Goal: Use online tool/utility: Use online tool/utility

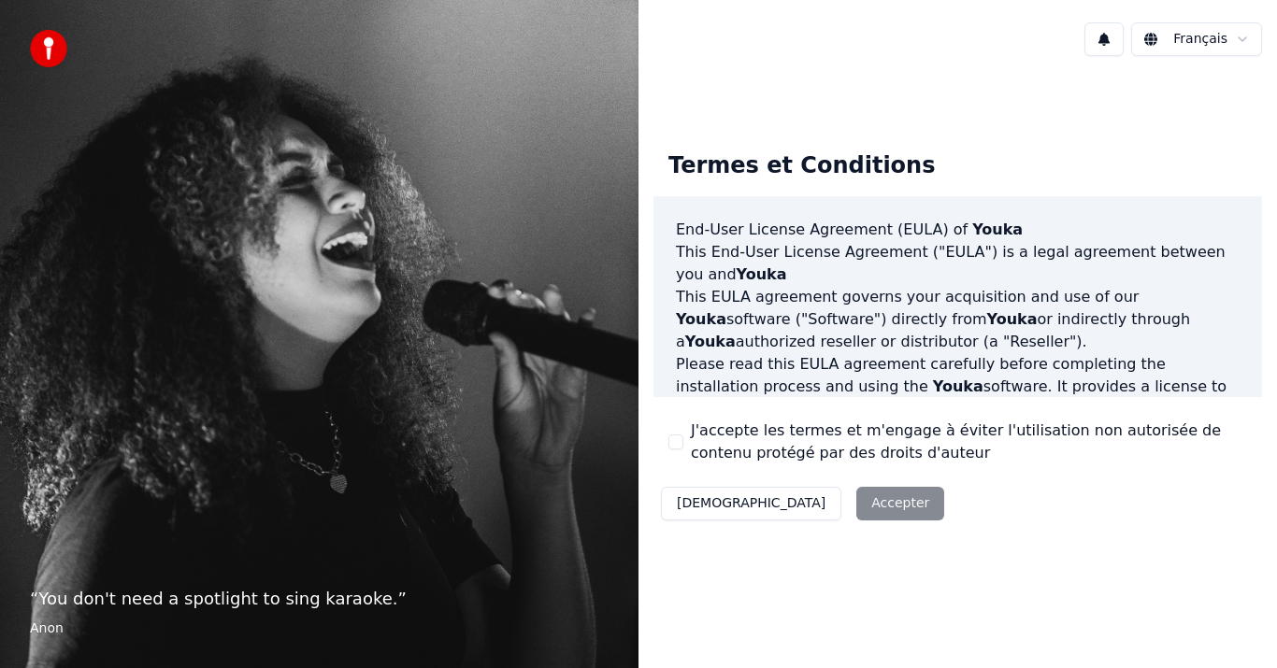
click at [672, 430] on div "J'accepte les termes et m'engage à éviter l'utilisation non autorisée de conten…" at bounding box center [957, 442] width 579 height 45
click at [668, 430] on div "Termes et Conditions End-User License Agreement ([PERSON_NAME]) of Youka This E…" at bounding box center [957, 331] width 609 height 391
click at [713, 435] on label "J'accepte les termes et m'engage à éviter l'utilisation non autorisée de conten…" at bounding box center [969, 442] width 556 height 45
click at [683, 435] on button "J'accepte les termes et m'engage à éviter l'utilisation non autorisée de conten…" at bounding box center [675, 442] width 15 height 15
click at [856, 502] on button "Accepter" at bounding box center [900, 504] width 88 height 34
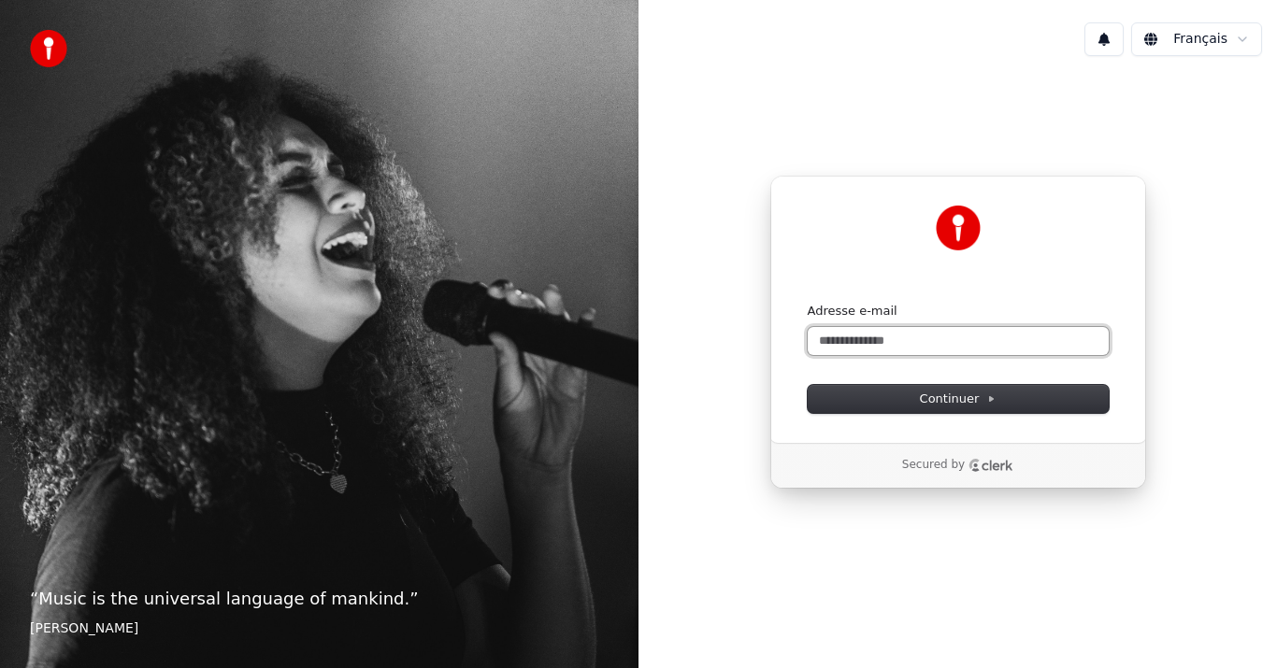
click at [841, 344] on input "Adresse e-mail" at bounding box center [958, 341] width 301 height 28
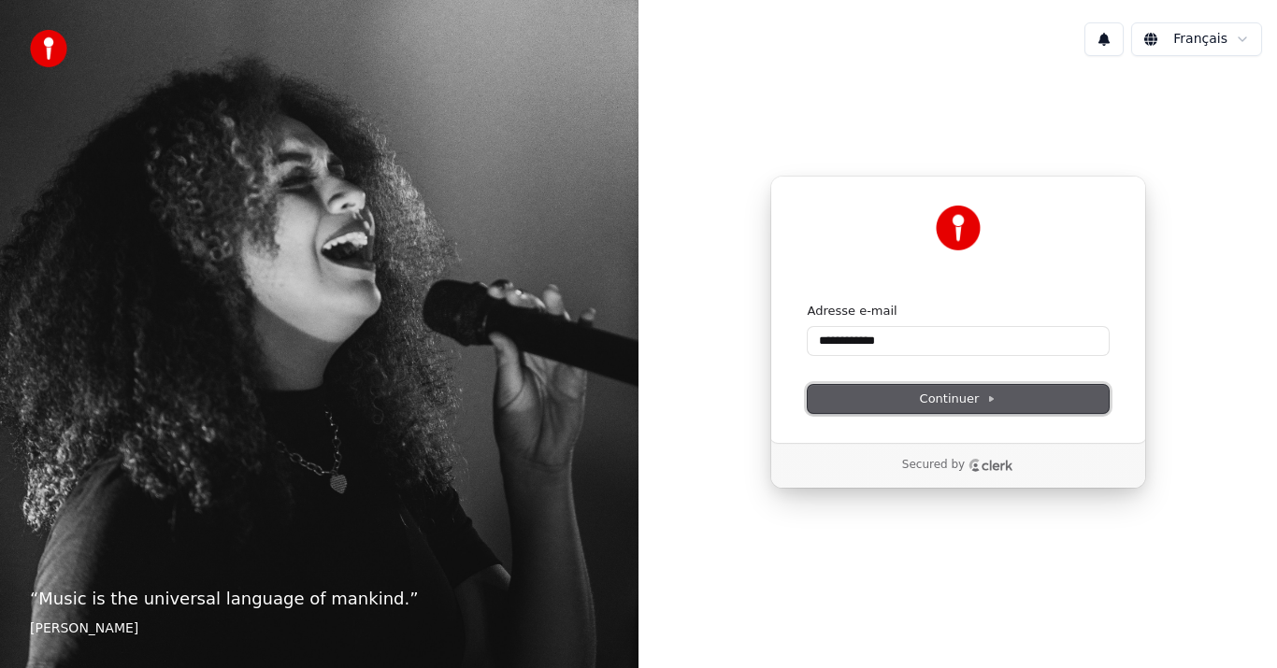
click at [927, 390] on button "Continuer" at bounding box center [958, 399] width 301 height 28
type input "**********"
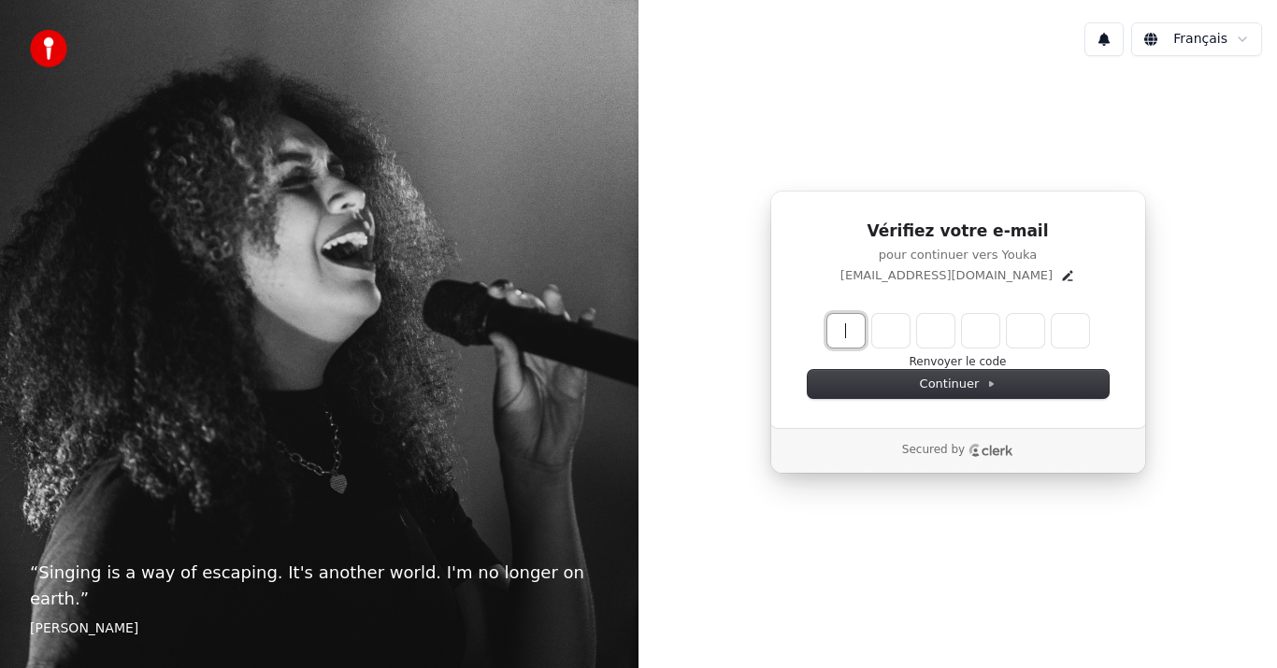
click at [853, 327] on input "Enter verification code" at bounding box center [958, 331] width 262 height 34
type input "******"
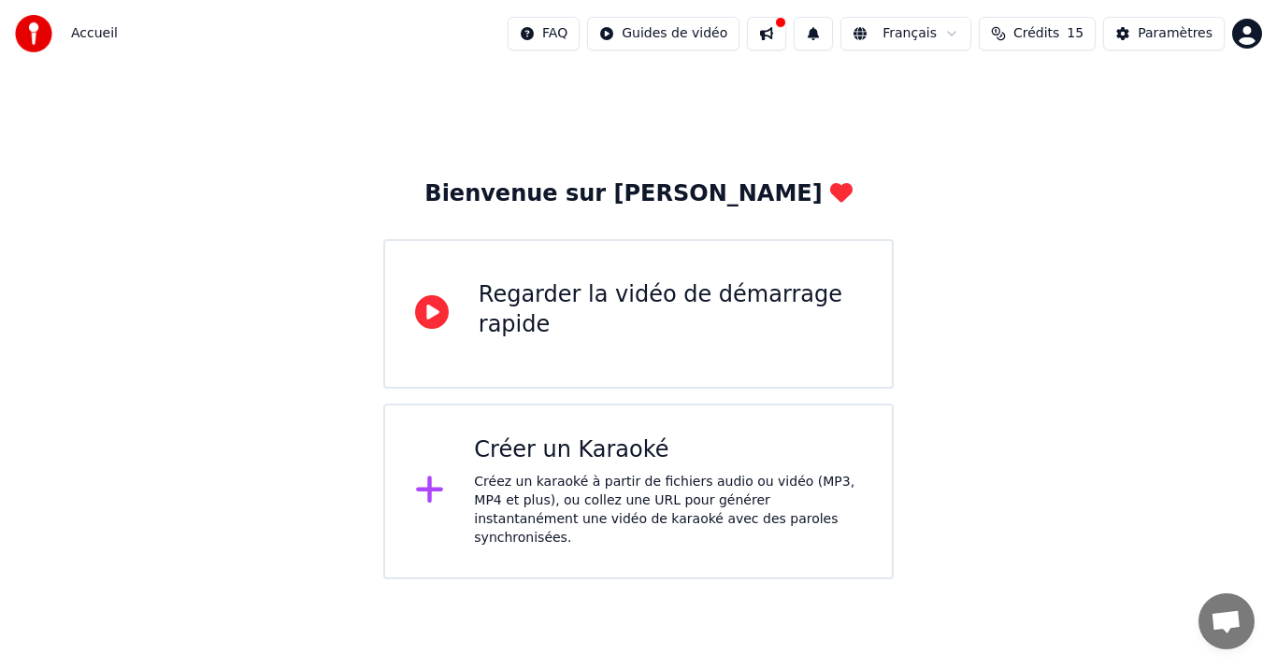
click at [649, 470] on div "Créer un Karaoké Créez un karaoké à partir de fichiers audio ou vidéo (MP3, MP4…" at bounding box center [668, 492] width 388 height 112
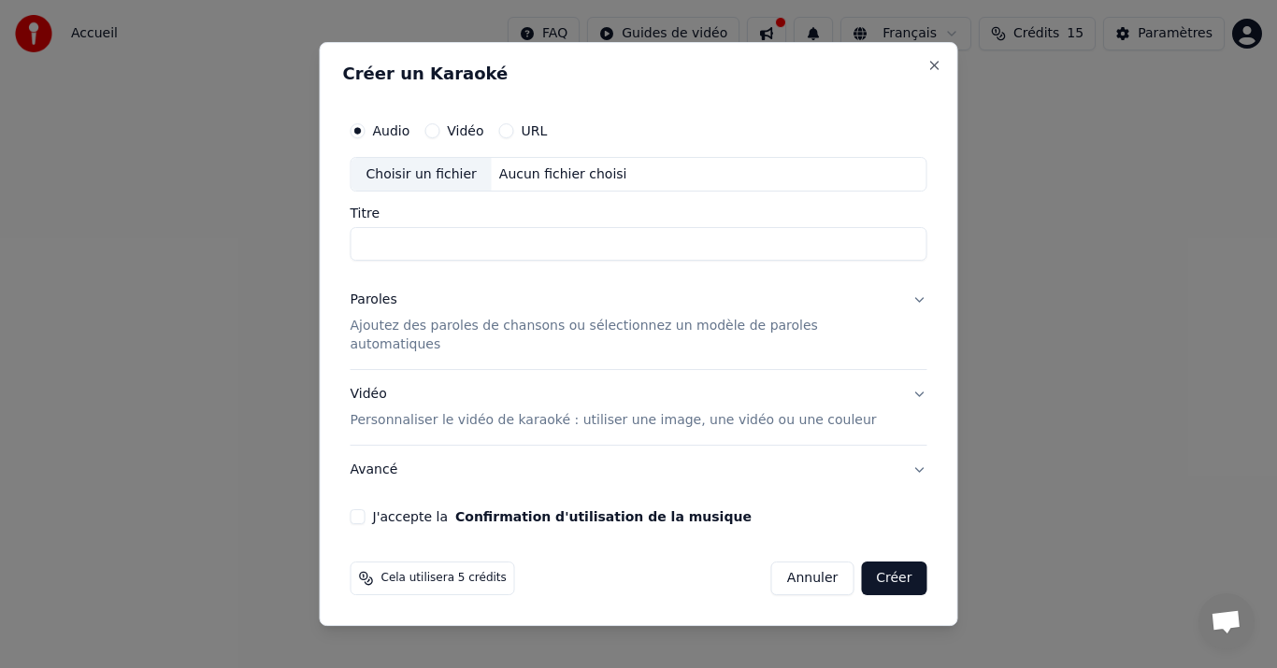
click at [431, 251] on input "Titre" at bounding box center [639, 245] width 577 height 34
click at [531, 138] on div "URL" at bounding box center [523, 130] width 49 height 15
click at [514, 138] on button "URL" at bounding box center [506, 130] width 15 height 15
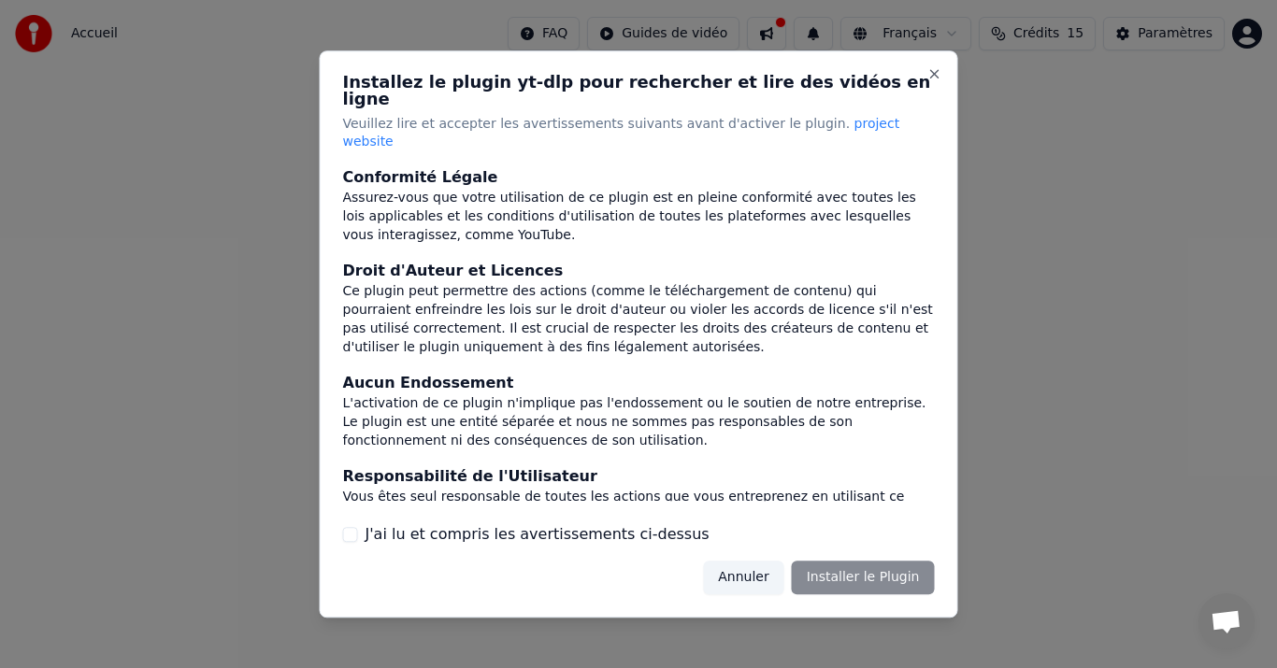
click at [752, 561] on button "Annuler" at bounding box center [743, 578] width 80 height 34
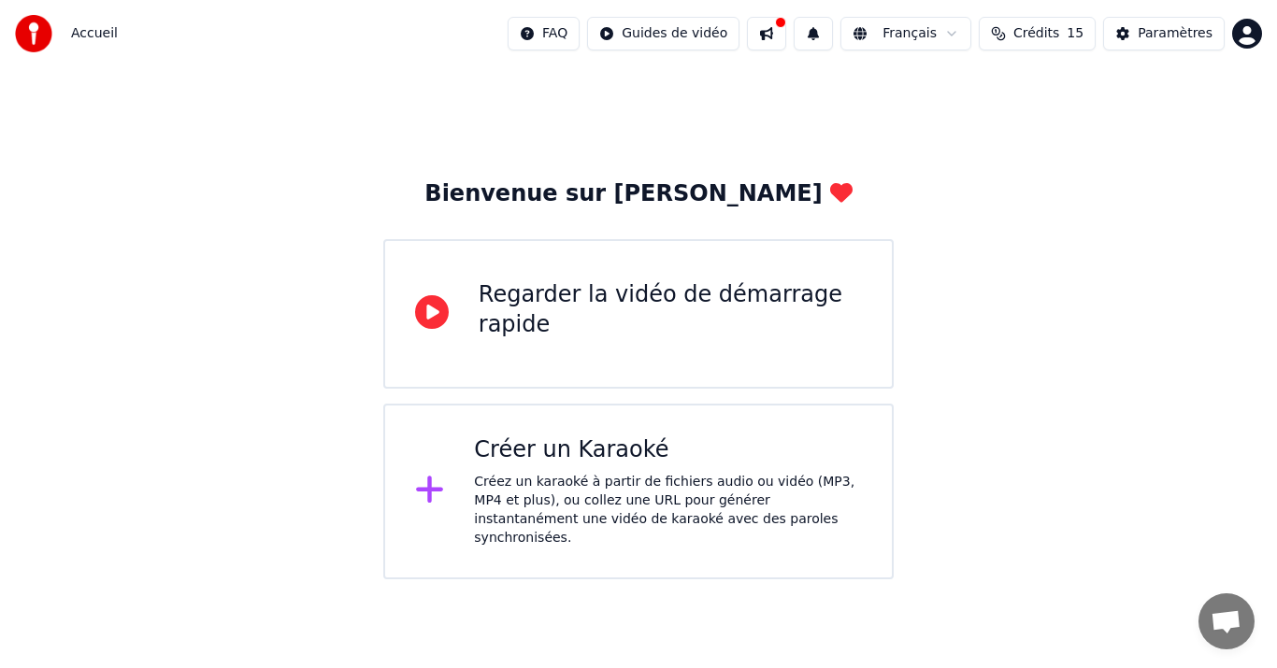
click at [552, 488] on div "Créez un karaoké à partir de fichiers audio ou vidéo (MP3, MP4 et plus), ou col…" at bounding box center [668, 510] width 388 height 75
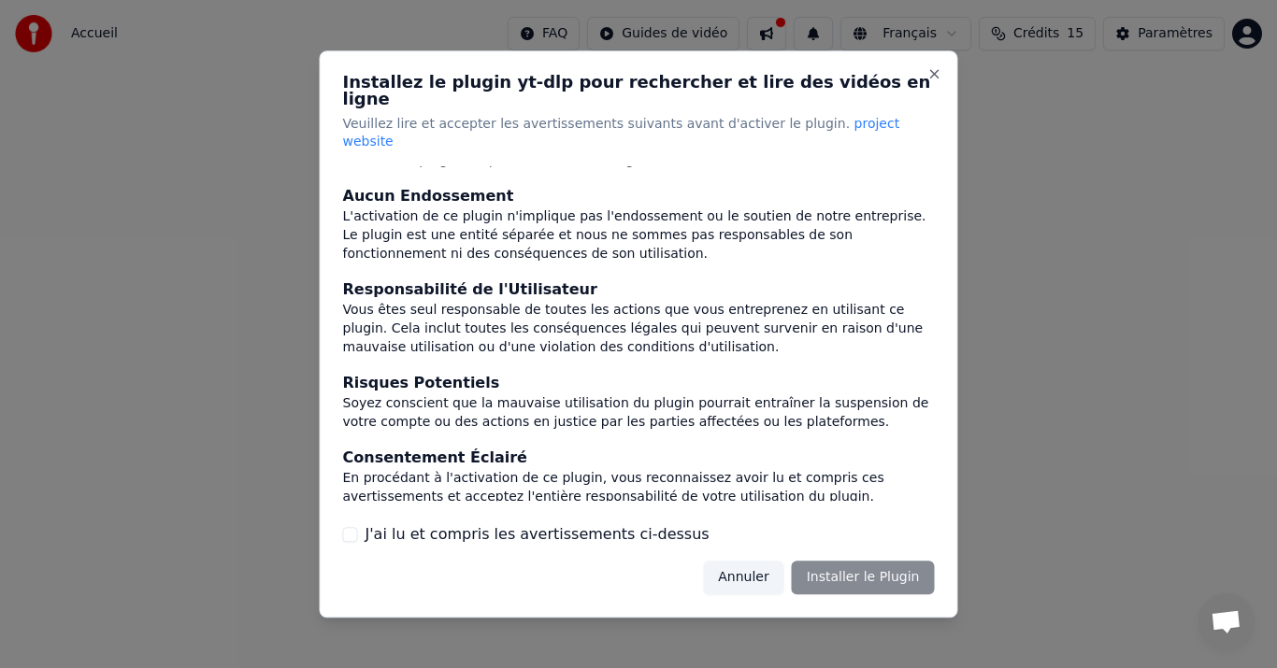
scroll to position [193, 0]
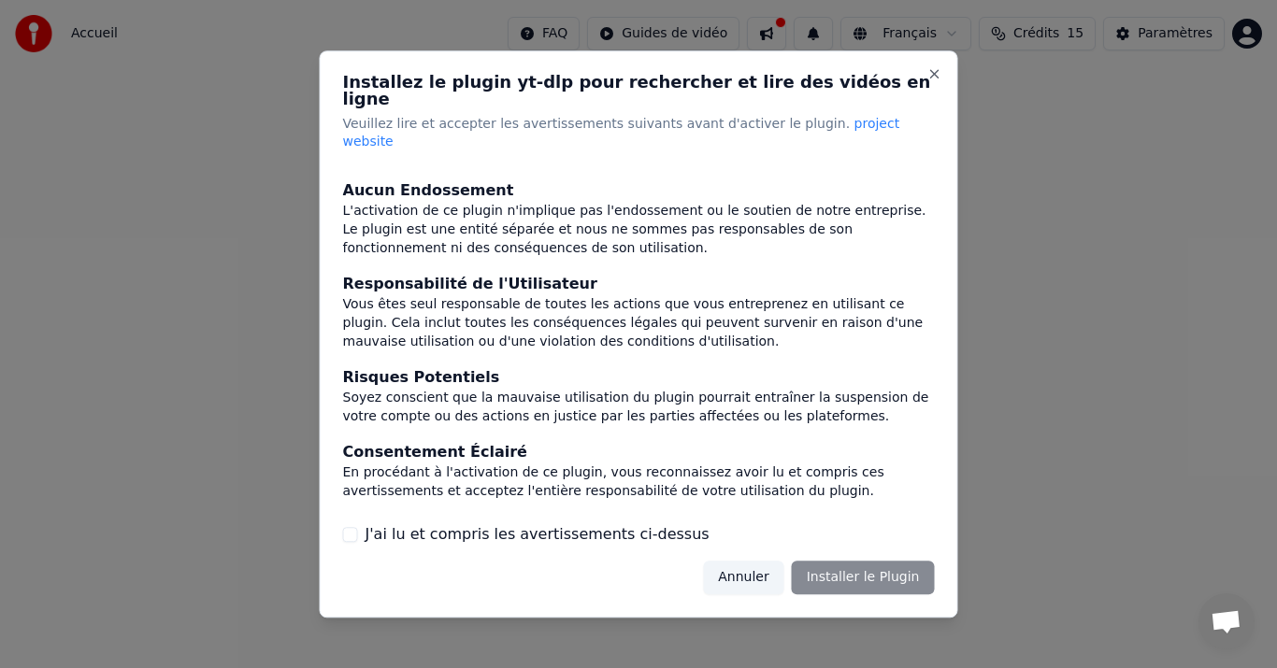
click at [356, 527] on button "J'ai lu et compris les avertissements ci-dessus" at bounding box center [350, 534] width 15 height 15
click at [936, 81] on button "Close" at bounding box center [934, 73] width 15 height 15
click at [940, 81] on button "Close" at bounding box center [934, 73] width 15 height 15
click at [734, 564] on button "Annuler" at bounding box center [743, 578] width 80 height 34
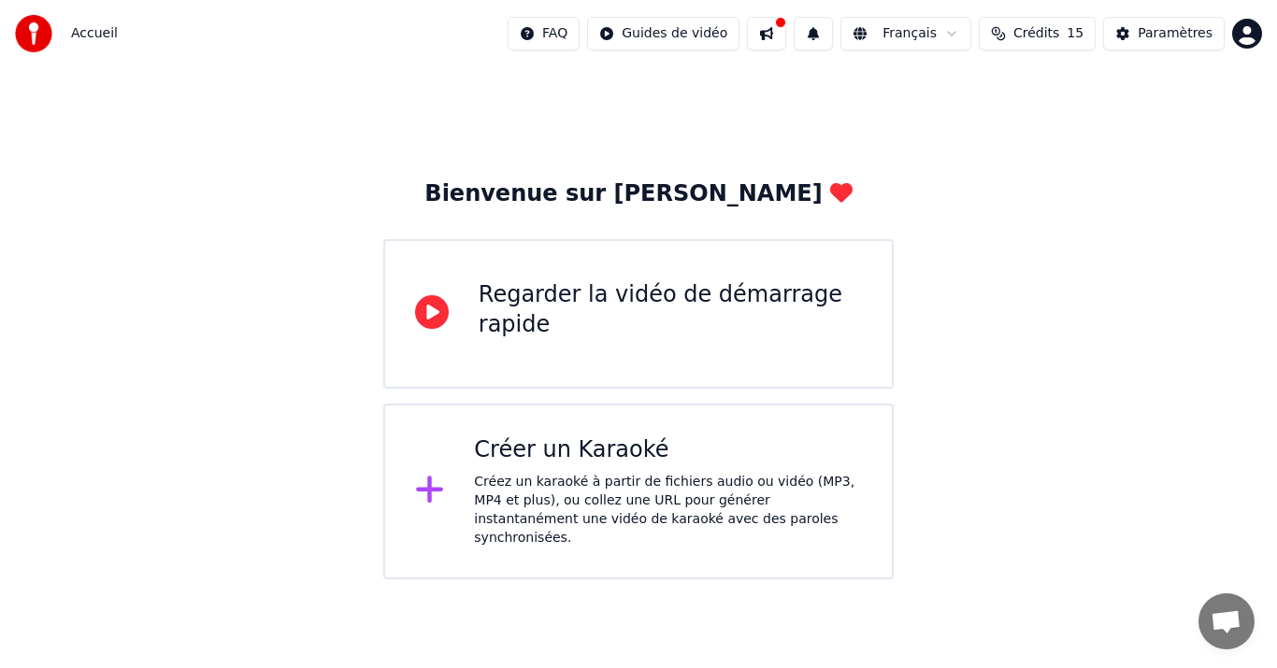
click at [427, 492] on icon at bounding box center [430, 490] width 30 height 34
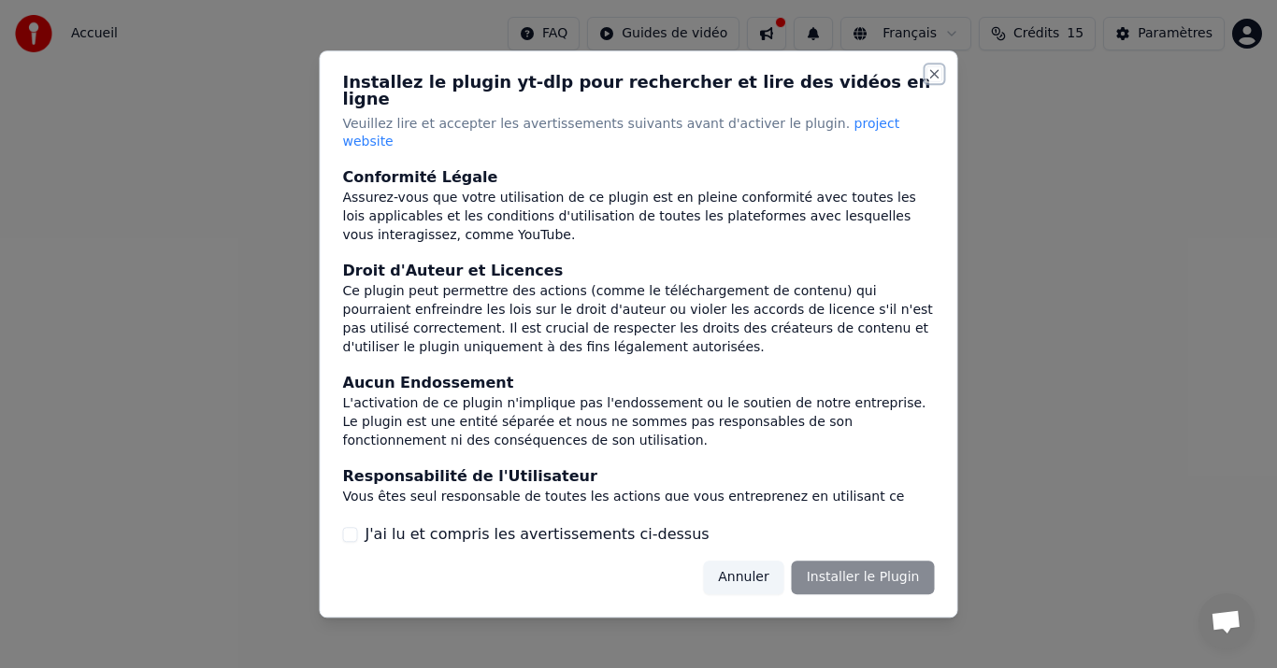
click at [935, 81] on button "Close" at bounding box center [934, 73] width 15 height 15
click at [938, 81] on button "Close" at bounding box center [934, 73] width 15 height 15
click at [935, 81] on button "Close" at bounding box center [934, 73] width 15 height 15
click at [934, 81] on button "Close" at bounding box center [934, 73] width 15 height 15
click at [743, 565] on button "Annuler" at bounding box center [743, 578] width 80 height 34
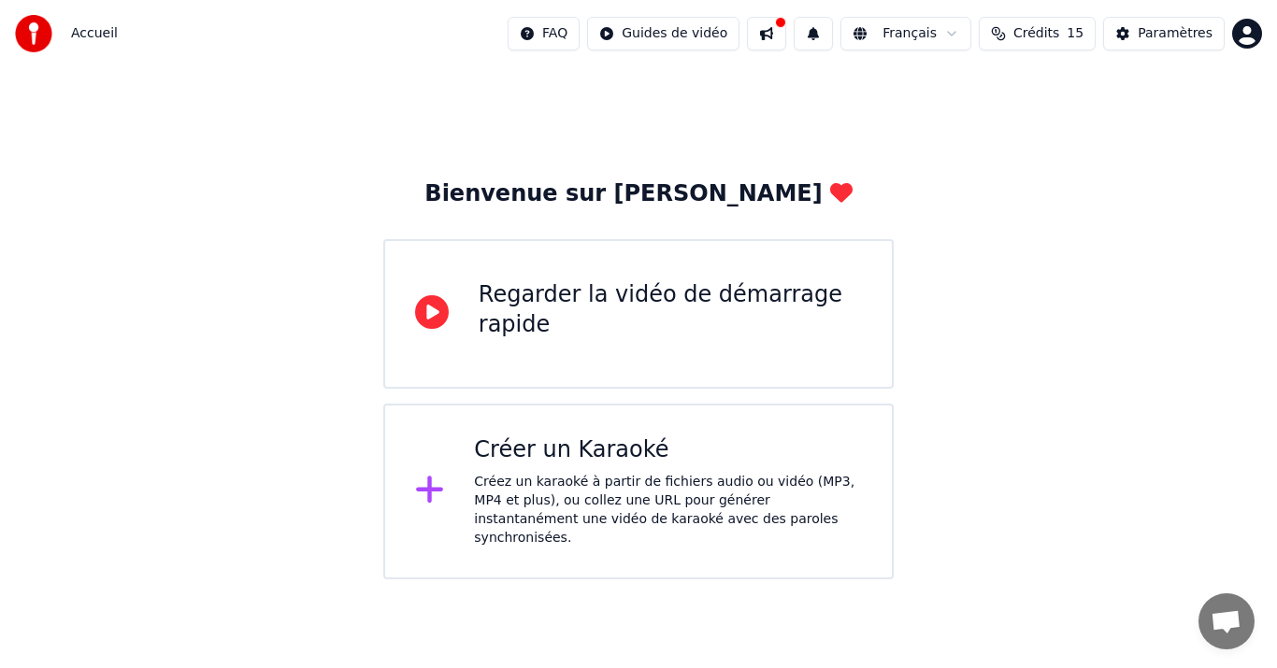
click at [1059, 31] on span "Crédits" at bounding box center [1036, 33] width 46 height 19
click at [699, 37] on html "Accueil FAQ Guides de vidéo Français Crédits 15 Paramètres Bienvenue sur Youka …" at bounding box center [638, 290] width 1277 height 580
click at [796, 37] on html "Accueil FAQ Guides de vidéo Français Crédits 15 Paramètres Bienvenue sur Youka …" at bounding box center [638, 290] width 1277 height 580
click at [786, 37] on button at bounding box center [766, 34] width 39 height 34
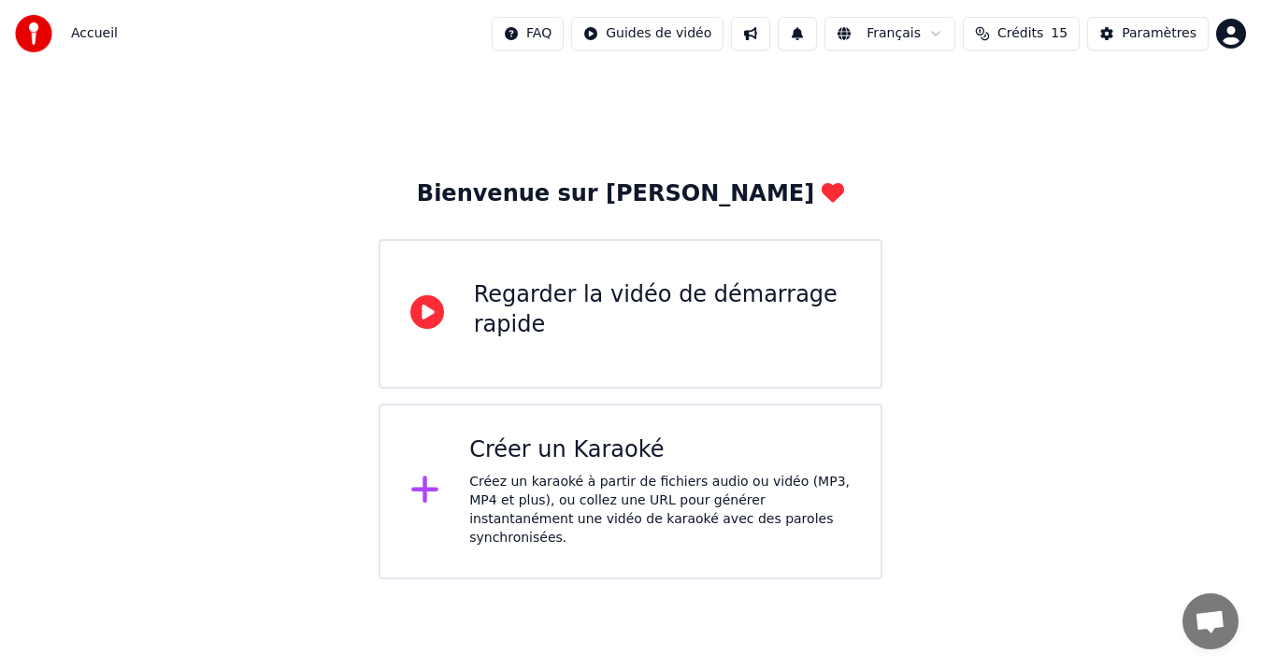
click at [628, 464] on div "Créer un Karaoké" at bounding box center [659, 451] width 381 height 30
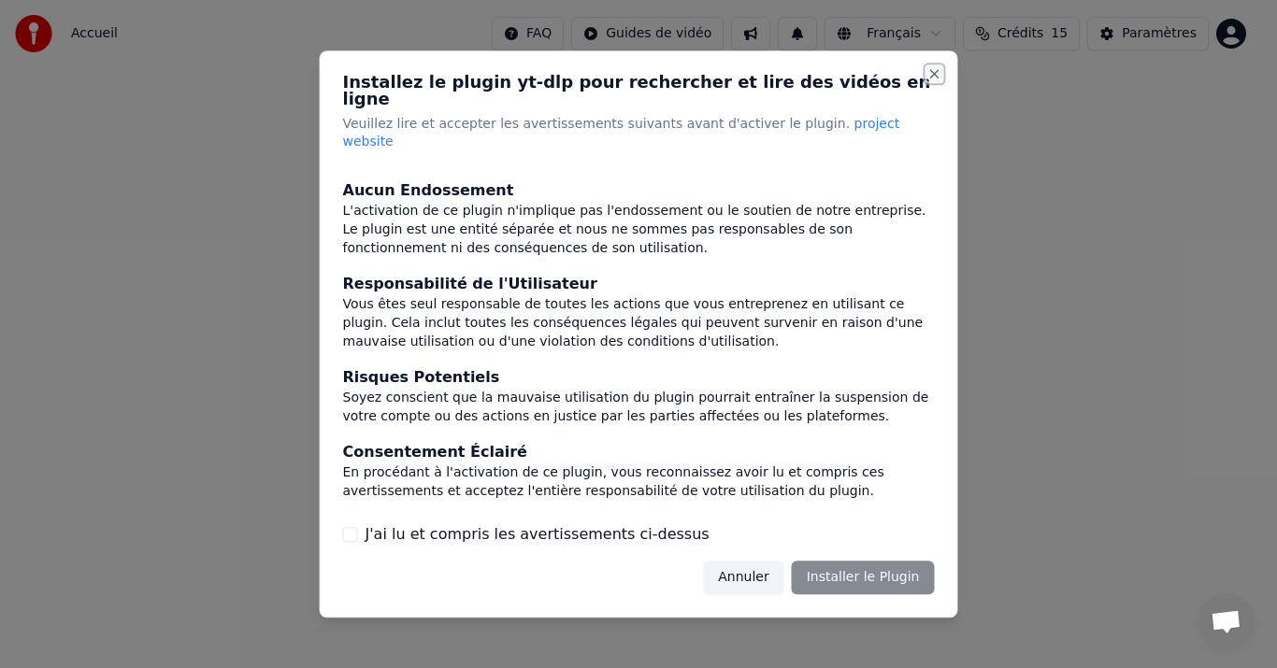
click at [935, 81] on button "Close" at bounding box center [934, 73] width 15 height 15
click at [929, 81] on button "Close" at bounding box center [934, 73] width 15 height 15
click at [753, 561] on button "Annuler" at bounding box center [743, 578] width 80 height 34
